Goal: Find specific page/section: Find specific page/section

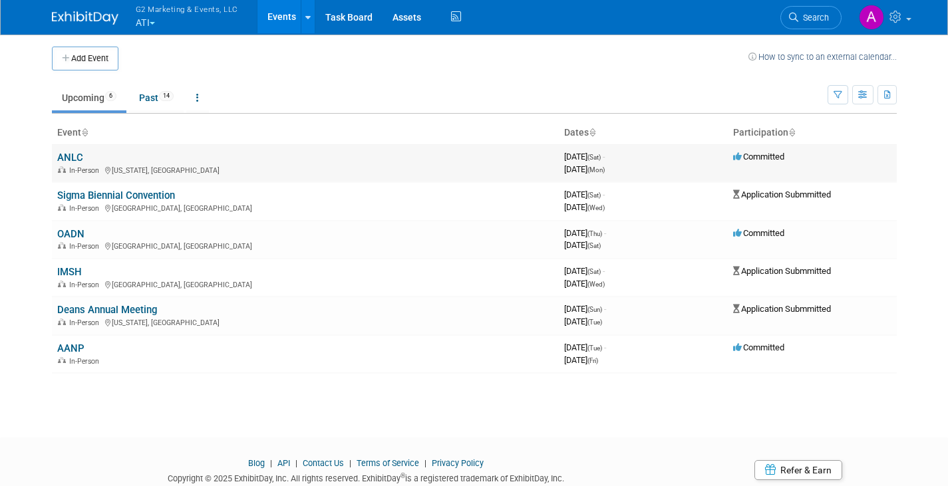
click at [73, 157] on link "ANLC" at bounding box center [70, 158] width 26 height 12
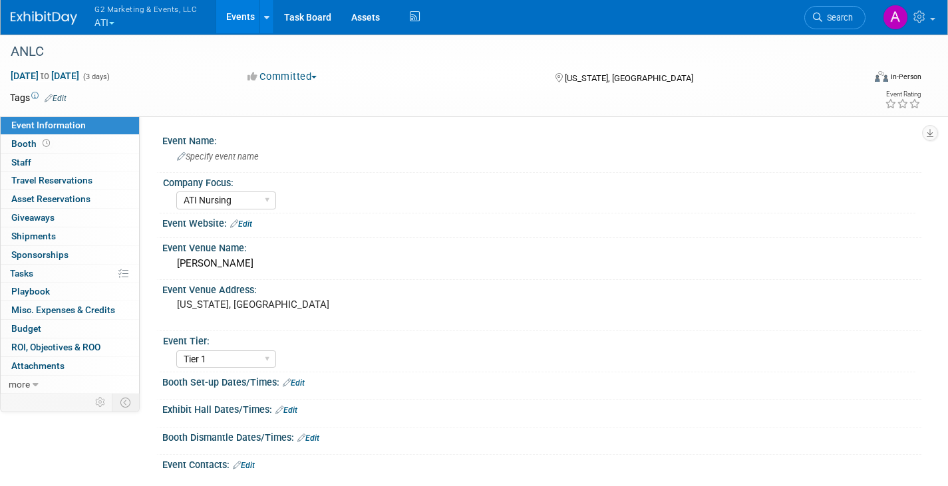
select select "ATI Nursing"
select select "Tier 1"
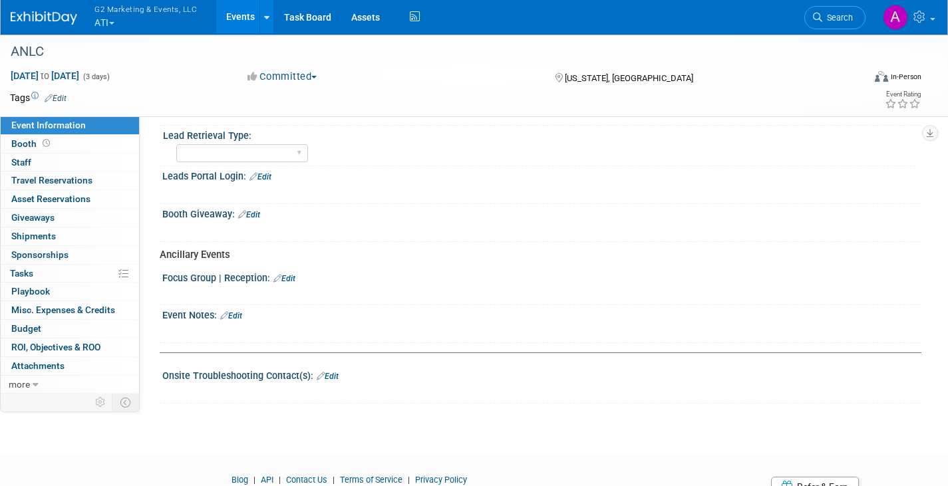
scroll to position [592, 0]
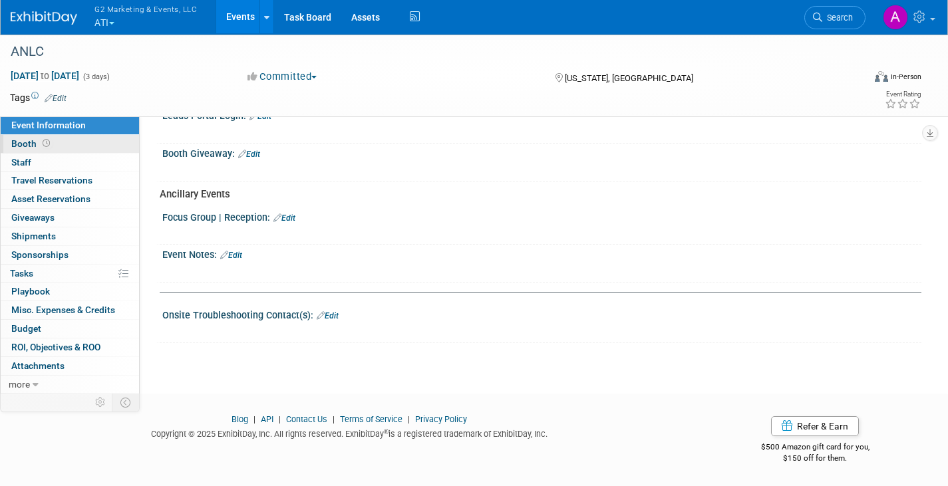
click at [38, 142] on span "Booth" at bounding box center [31, 143] width 41 height 11
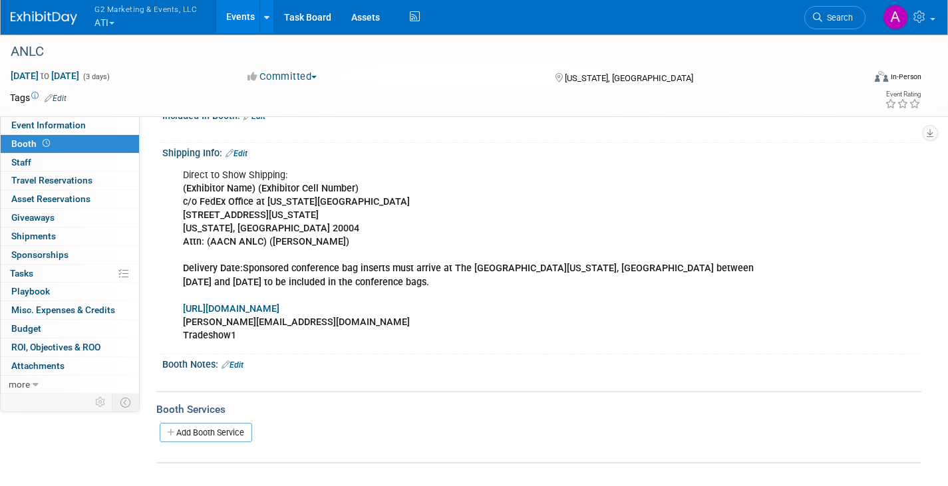
scroll to position [133, 0]
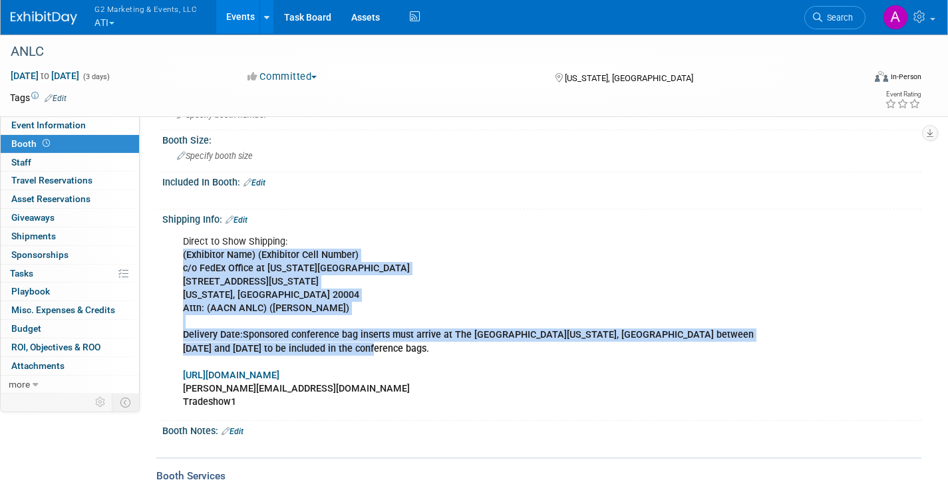
drag, startPoint x: 342, startPoint y: 352, endPoint x: 177, endPoint y: 254, distance: 192.3
click at [177, 254] on div "Direct to Show Shipping: (Exhibitor Name) (Exhibitor Cell Number) c/o FedEx Off…" at bounding box center [474, 322] width 600 height 187
copy div "(Exhibitor Name) (Exhibitor Cell Number) c/o FedEx Office at Washington DC JW M…"
click at [271, 278] on b "1331 Pennsylvania Ave NW" at bounding box center [251, 281] width 136 height 11
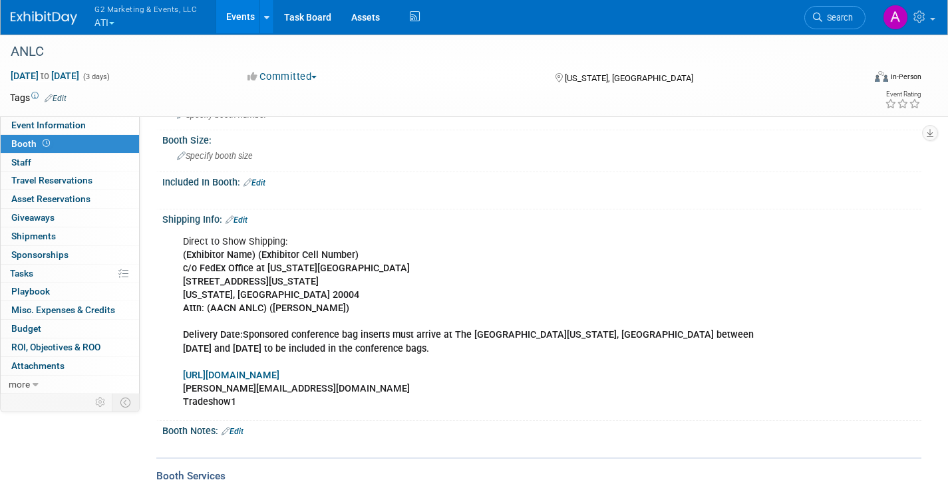
drag, startPoint x: 354, startPoint y: 309, endPoint x: 184, endPoint y: 257, distance: 178.1
click at [184, 257] on div "Direct to Show Shipping: (Exhibitor Name) (Exhibitor Cell Number) c/o FedEx Off…" at bounding box center [474, 322] width 600 height 187
copy div "(Exhibitor Name) (Exhibitor Cell Number) c/o FedEx Office at Washington DC JW M…"
click at [29, 157] on span "Staff 0" at bounding box center [21, 162] width 20 height 11
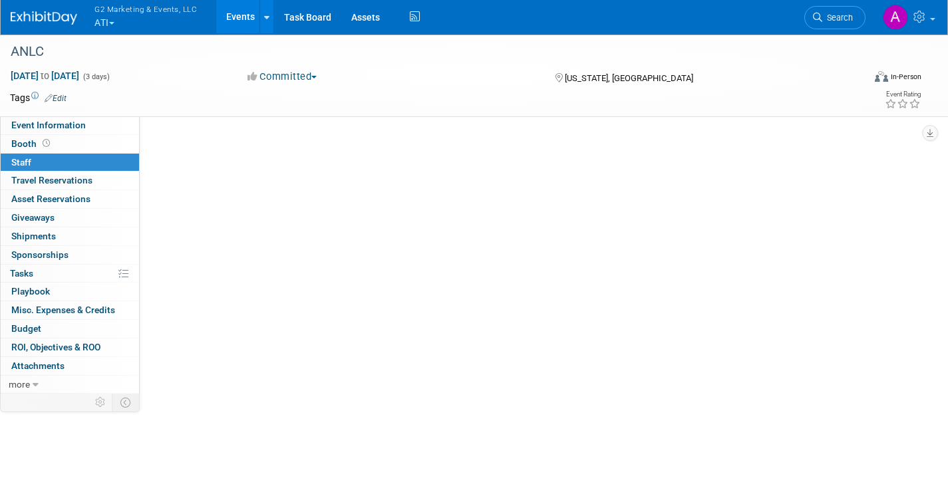
scroll to position [0, 0]
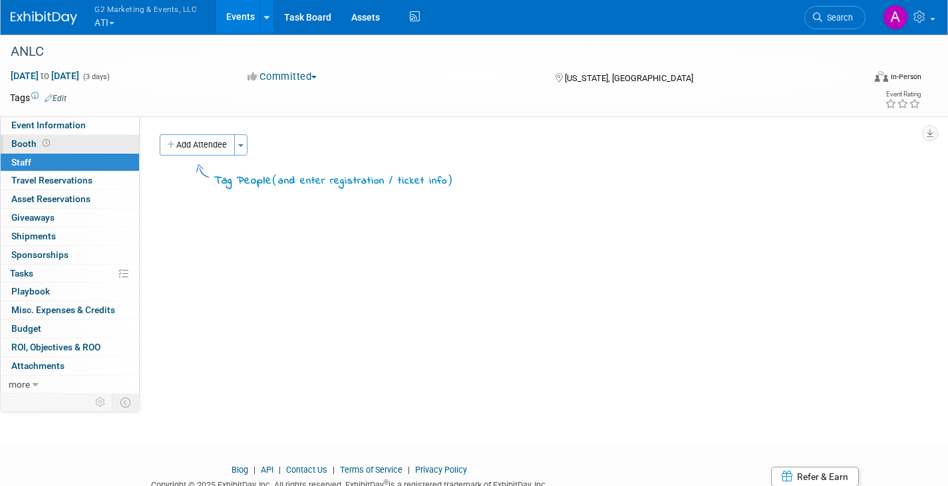
click at [36, 141] on span "Booth" at bounding box center [31, 143] width 41 height 11
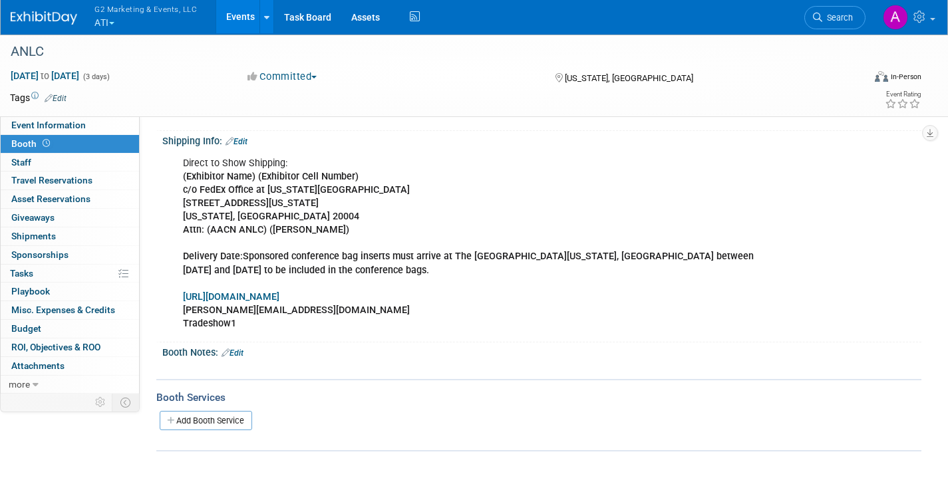
scroll to position [188, 0]
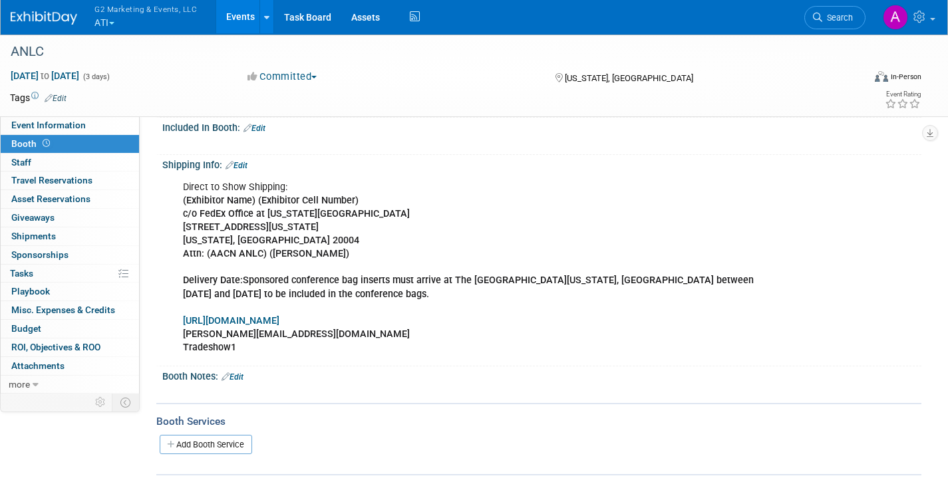
click at [279, 322] on link "https://www.aacnnursing.org/Login?returnurl=%2f" at bounding box center [231, 320] width 96 height 11
click at [310, 336] on b "nora@g2marketingandevents.com" at bounding box center [296, 333] width 227 height 11
copy b "nora@g2marketingandevents.com"
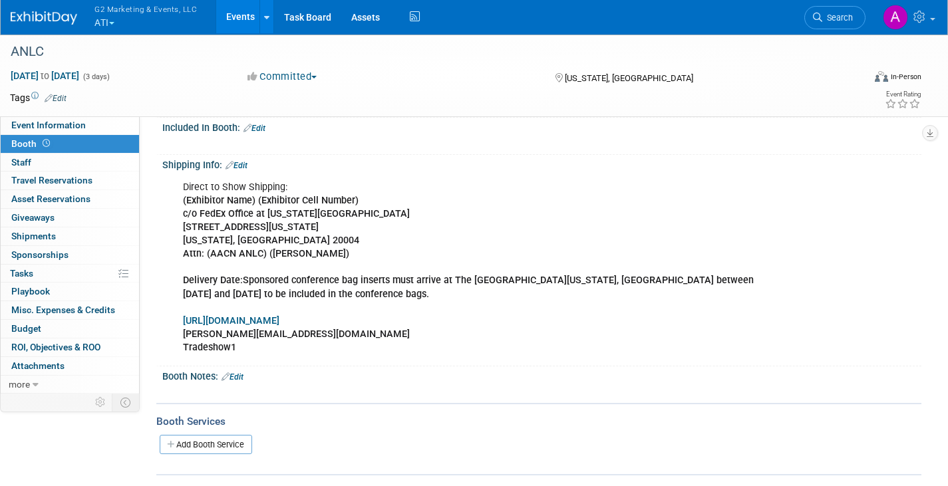
click at [221, 348] on b "Tradeshow1" at bounding box center [209, 347] width 53 height 11
copy div "Tradeshow1"
drag, startPoint x: 295, startPoint y: 358, endPoint x: 269, endPoint y: 354, distance: 26.1
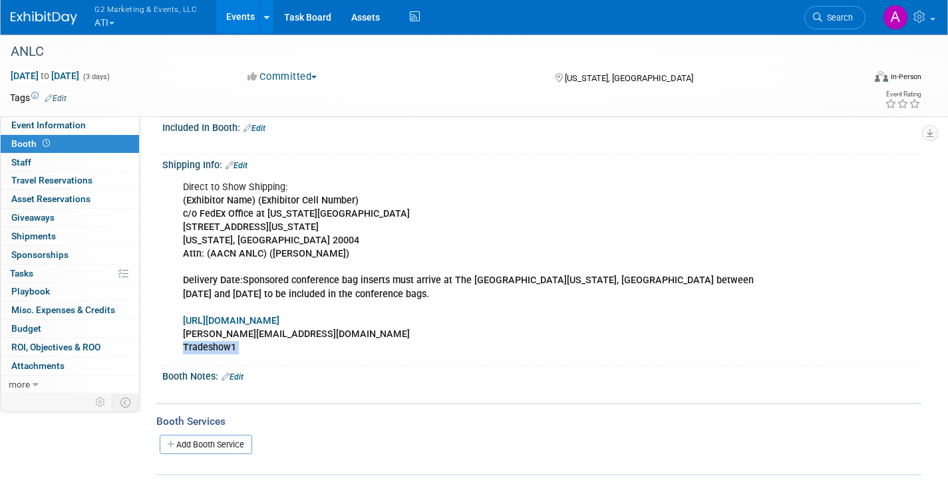
click at [293, 357] on div "Direct to Show Shipping: (Exhibitor Name) (Exhibitor Cell Number) c/o FedEx Off…" at bounding box center [474, 267] width 600 height 187
click at [238, 346] on div "Direct to Show Shipping: (Exhibitor Name) (Exhibitor Cell Number) c/o FedEx Off…" at bounding box center [474, 267] width 600 height 187
drag, startPoint x: 241, startPoint y: 346, endPoint x: 225, endPoint y: 344, distance: 16.8
click at [225, 344] on div "Direct to Show Shipping: (Exhibitor Name) (Exhibitor Cell Number) c/o FedEx Off…" at bounding box center [474, 267] width 600 height 187
click at [249, 350] on div "Direct to Show Shipping: (Exhibitor Name) (Exhibitor Cell Number) c/o FedEx Off…" at bounding box center [474, 267] width 600 height 187
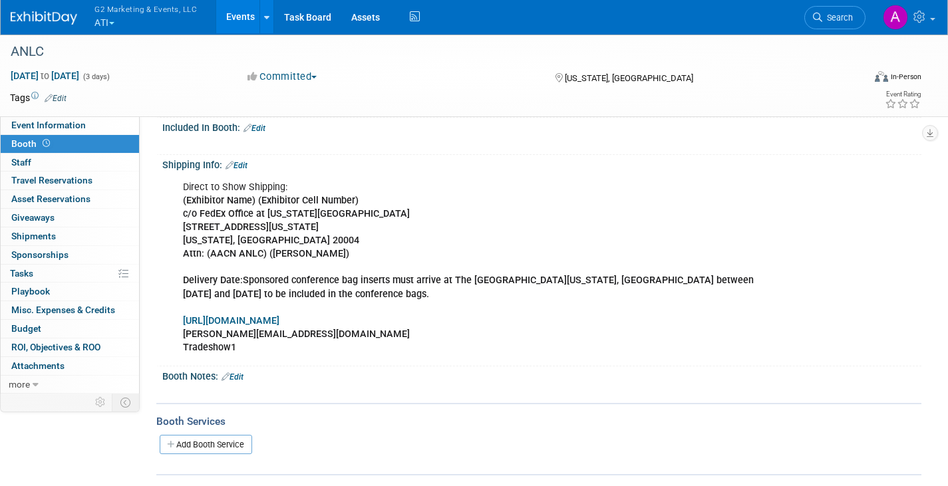
click at [226, 352] on b "Tradeshow1" at bounding box center [209, 347] width 53 height 11
copy b "Tradeshow1"
click at [18, 158] on span "Staff 0" at bounding box center [21, 162] width 20 height 11
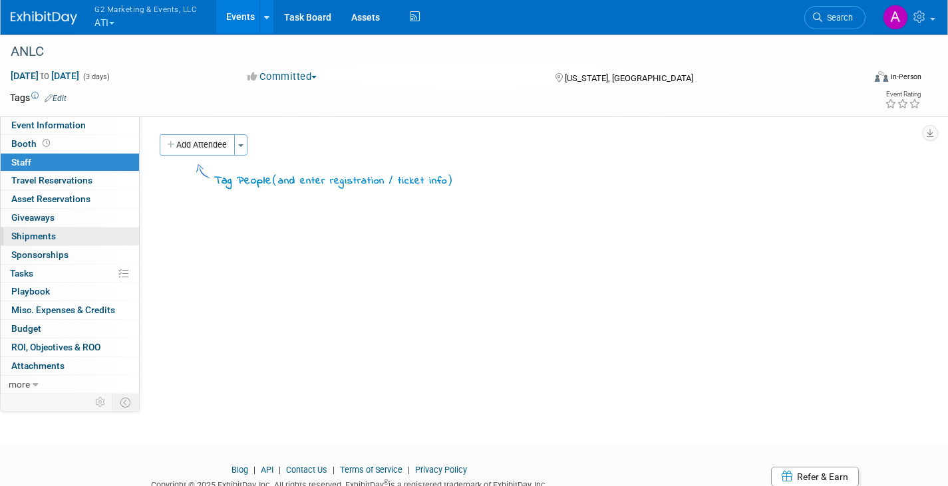
scroll to position [51, 0]
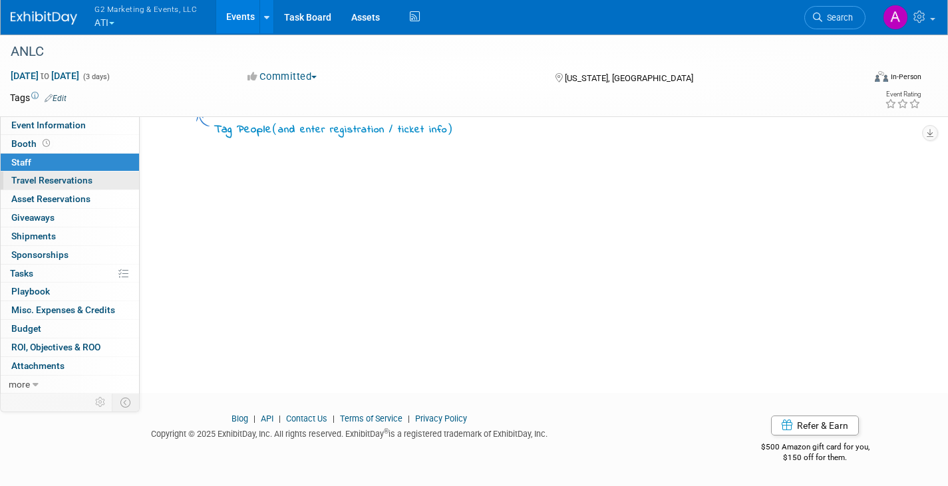
click at [63, 185] on span "Travel Reservations 0" at bounding box center [51, 180] width 81 height 11
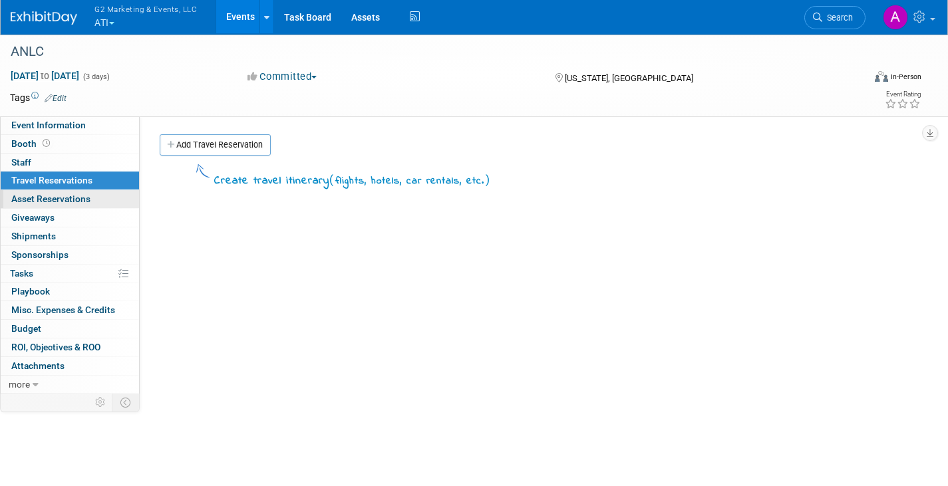
click at [59, 199] on span "Asset Reservations 0" at bounding box center [50, 198] width 79 height 11
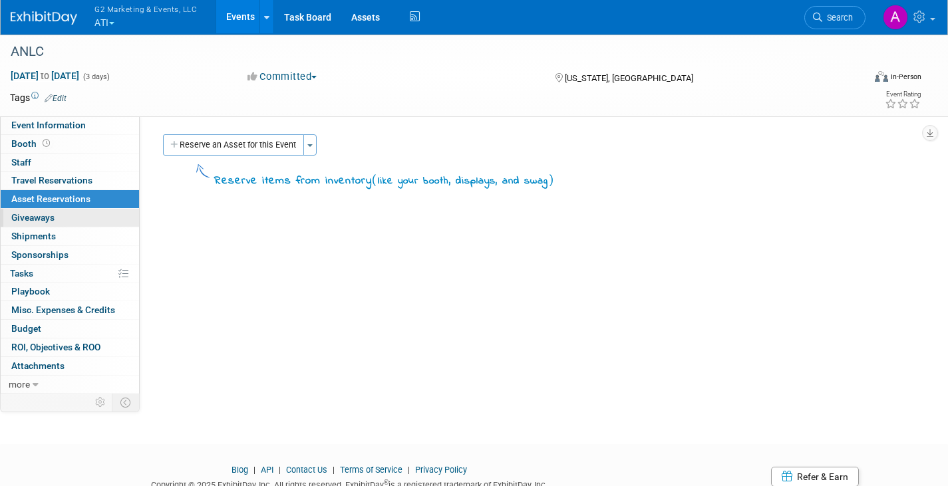
click at [48, 218] on span "Giveaways 0" at bounding box center [32, 217] width 43 height 11
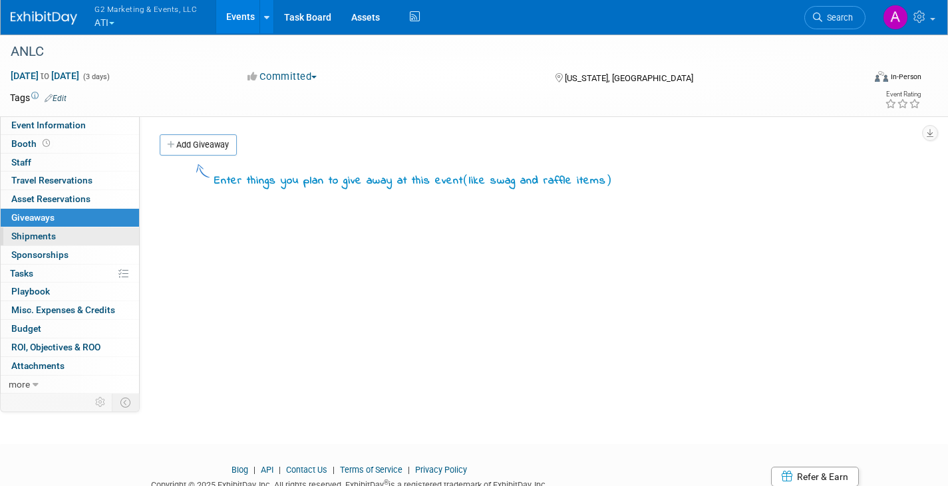
click at [45, 235] on span "Shipments 0" at bounding box center [33, 236] width 45 height 11
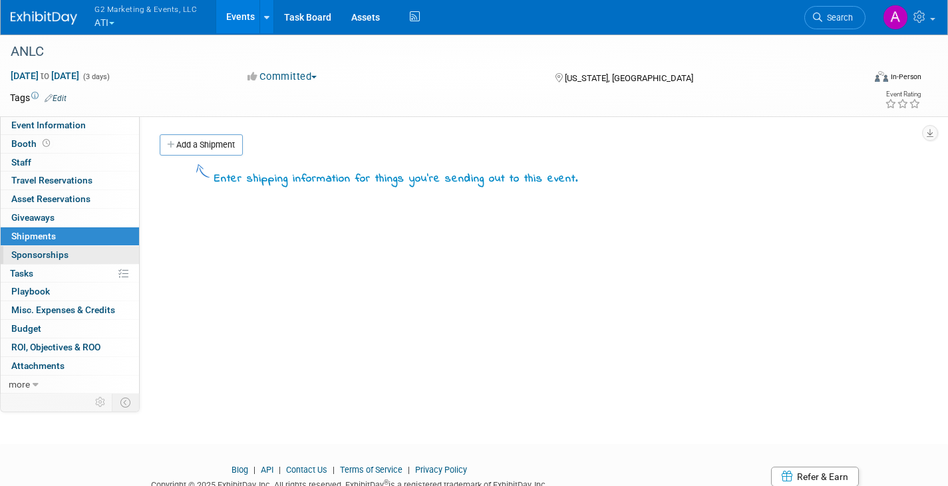
click at [41, 260] on link "0 Sponsorships 0" at bounding box center [70, 255] width 138 height 18
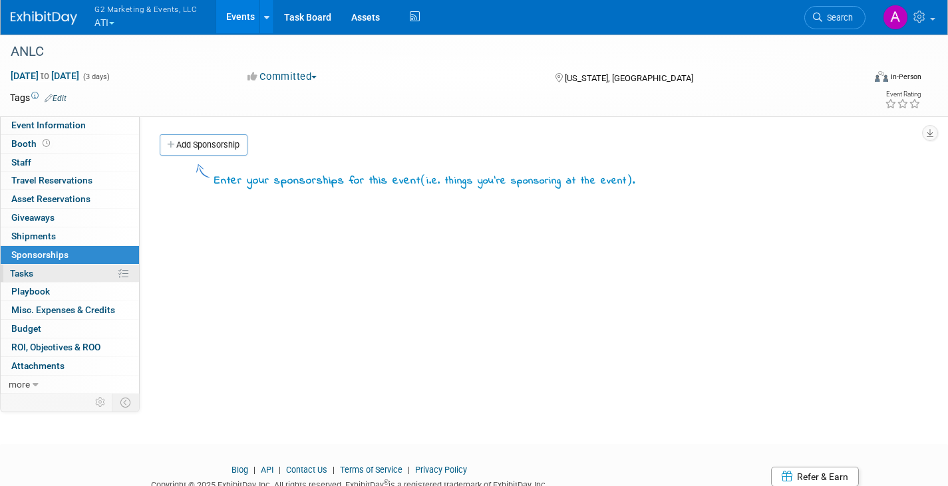
click at [34, 281] on body "G2 Marketing & Events, LLC ATI Explore: My Workspaces 4 Go to Workspace: Ascend…" at bounding box center [474, 243] width 948 height 486
click at [24, 271] on span "Tasks 0%" at bounding box center [21, 273] width 23 height 11
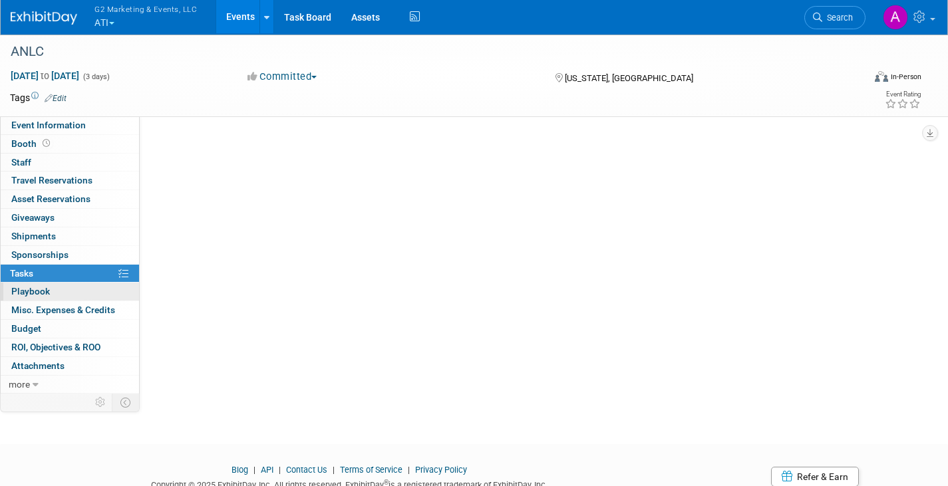
click at [28, 285] on link "0 Playbook 0" at bounding box center [70, 292] width 138 height 18
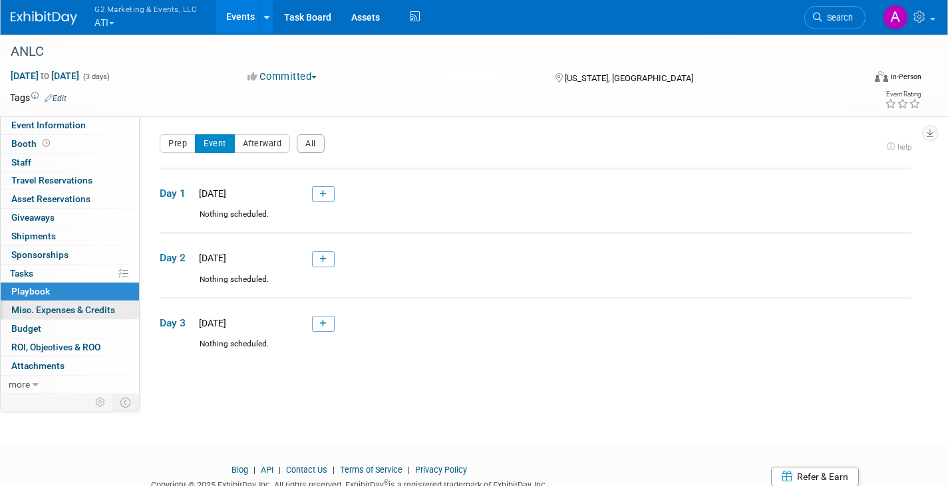
click at [34, 307] on span "Misc. Expenses & Credits 0" at bounding box center [63, 310] width 104 height 11
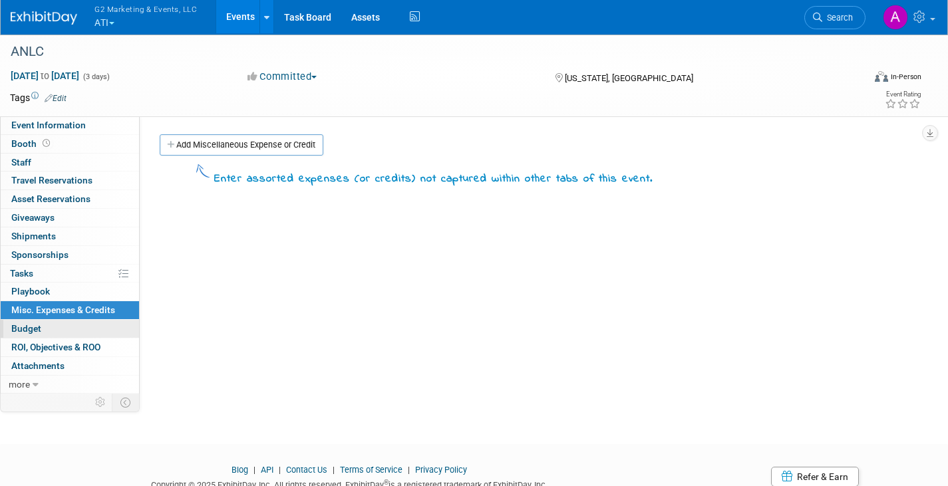
click at [31, 326] on span "Budget" at bounding box center [26, 328] width 30 height 11
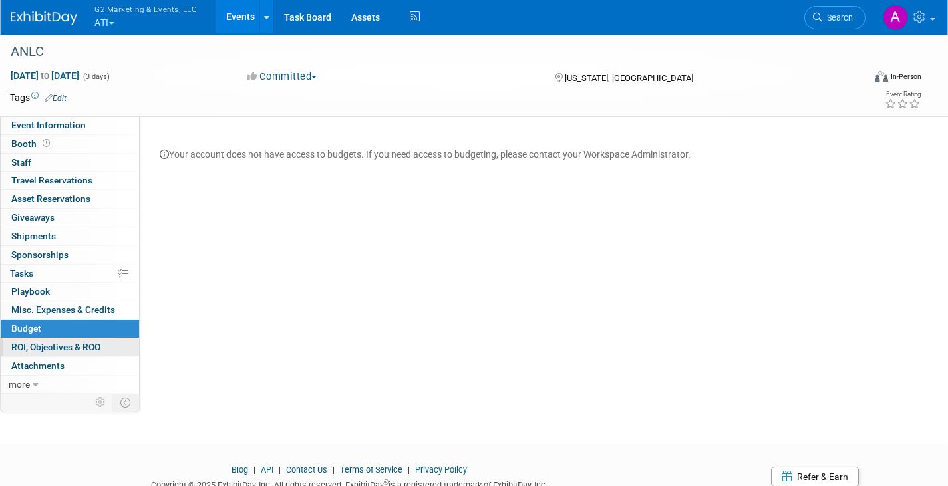
click at [31, 352] on span "ROI, Objectives & ROO 0" at bounding box center [55, 347] width 89 height 11
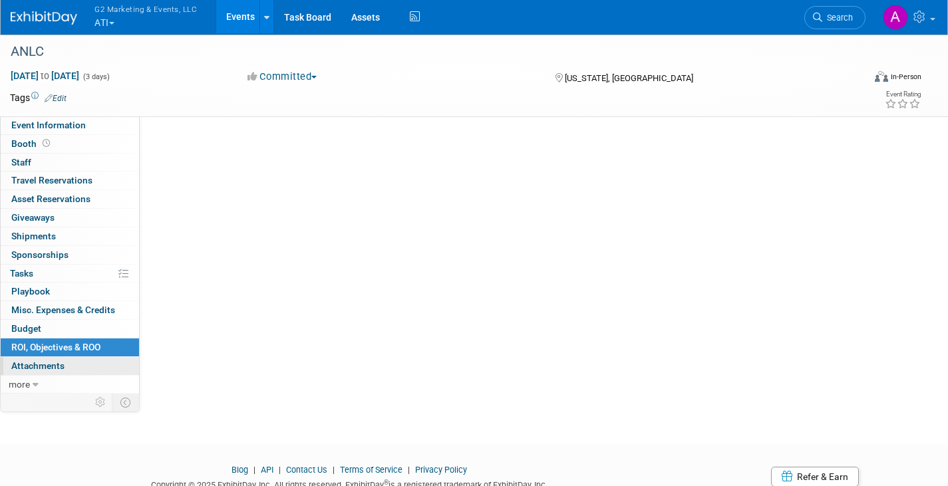
click at [33, 370] on span "Attachments 0" at bounding box center [37, 365] width 53 height 11
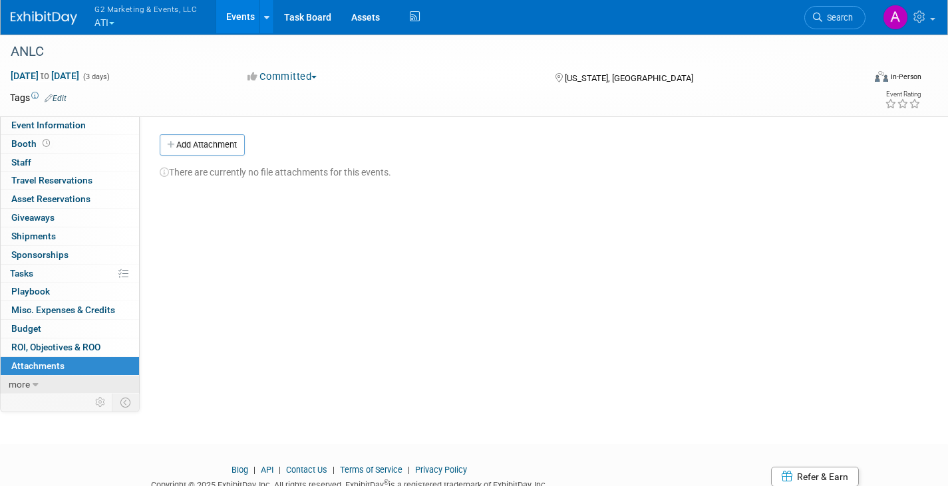
click at [21, 388] on span "more" at bounding box center [19, 384] width 21 height 11
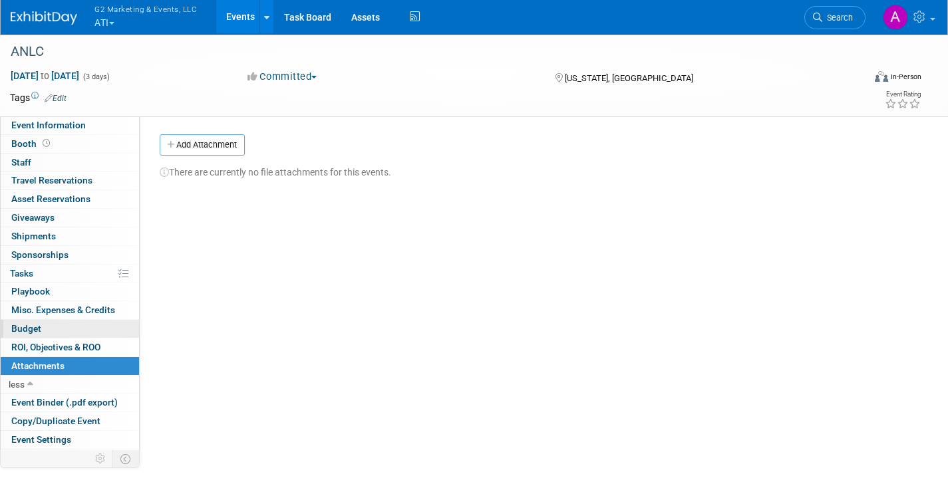
scroll to position [37, 0]
